Goal: Book appointment/travel/reservation

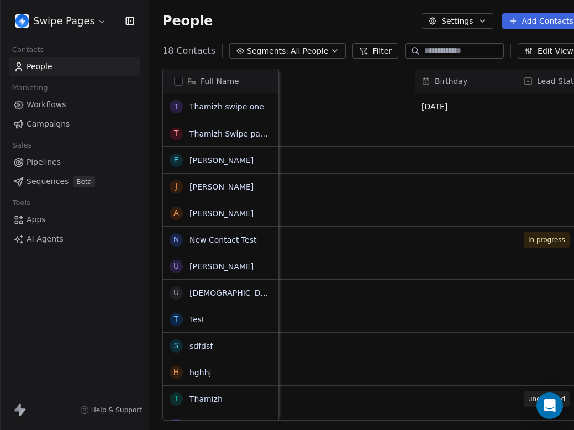
scroll to position [378, 442]
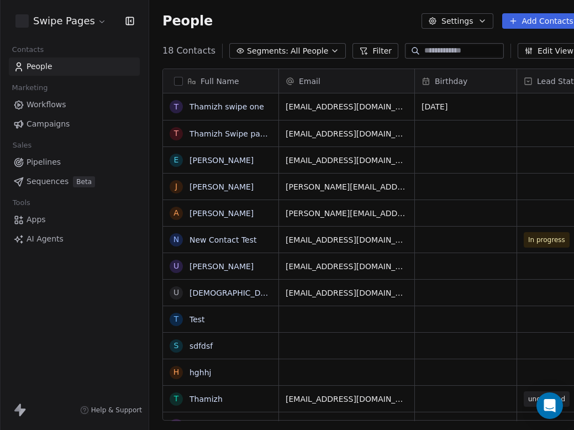
scroll to position [378, 442]
click at [461, 110] on span "[DATE]" at bounding box center [455, 106] width 67 height 11
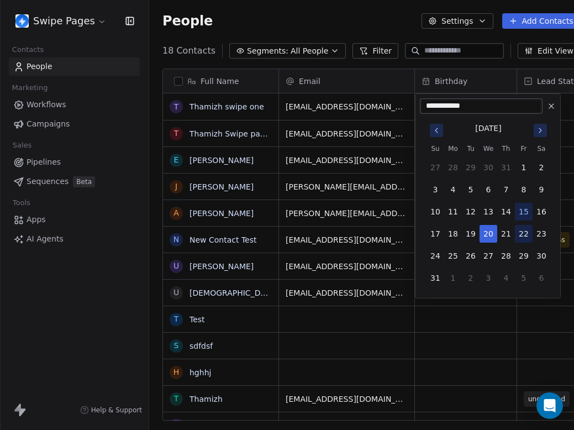
click at [525, 230] on button "22" at bounding box center [524, 234] width 18 height 18
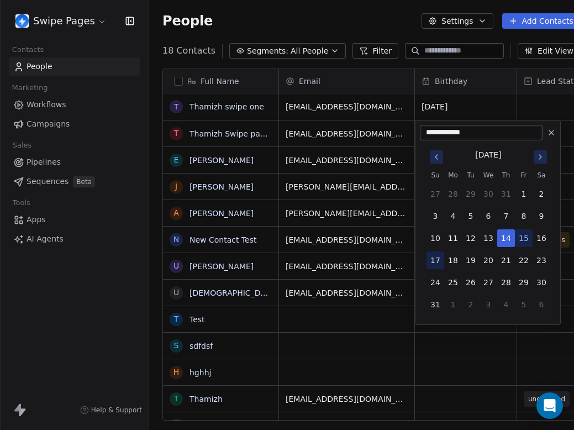
click at [436, 262] on button "17" at bounding box center [436, 260] width 18 height 18
